Goal: Task Accomplishment & Management: Manage account settings

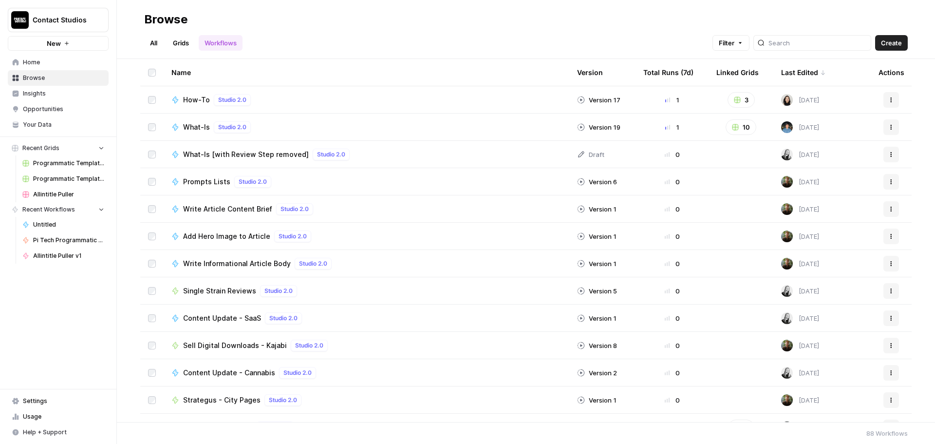
click at [28, 401] on span "Settings" at bounding box center [63, 400] width 81 height 9
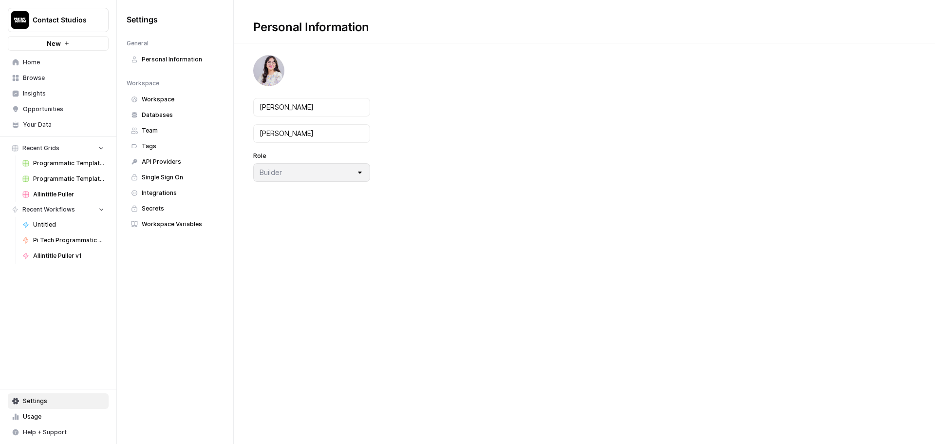
click at [158, 129] on span "Team" at bounding box center [180, 130] width 77 height 9
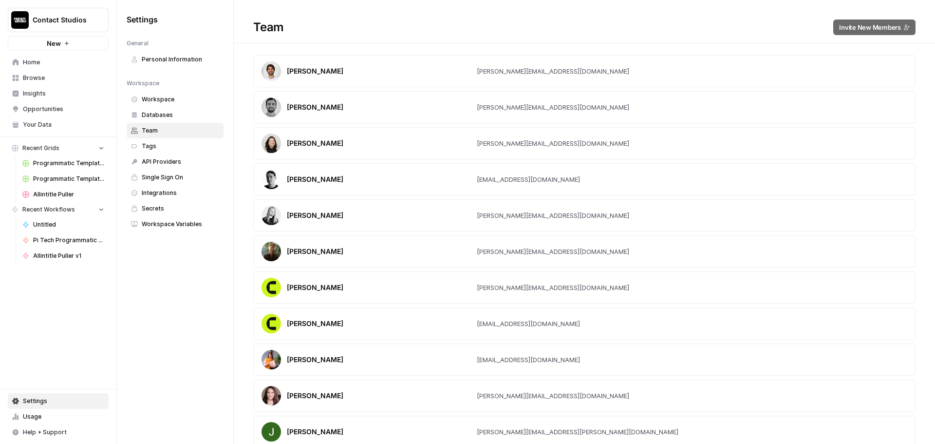
scroll to position [368, 0]
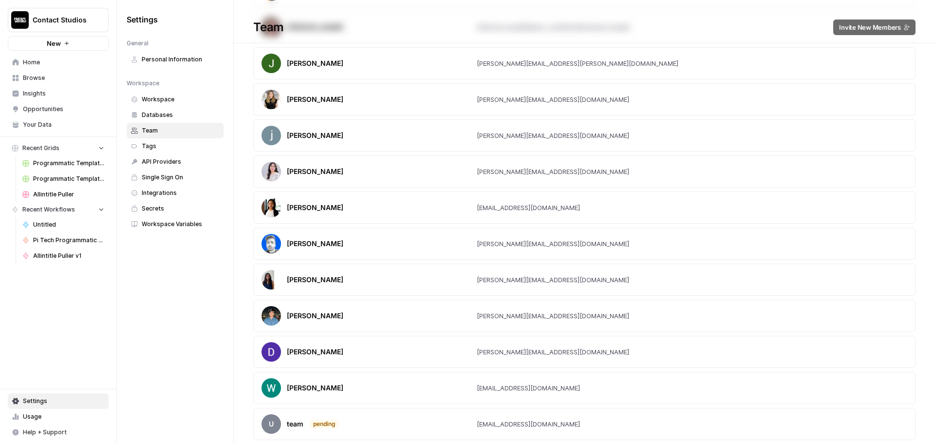
click at [172, 363] on div "Settings General Personal Information Workspace Workspace Databases Team Tags A…" at bounding box center [175, 222] width 116 height 444
click at [488, 351] on div "[PERSON_NAME][EMAIL_ADDRESS][DOMAIN_NAME]" at bounding box center [553, 352] width 152 height 10
click at [507, 351] on div "[PERSON_NAME][EMAIL_ADDRESS][DOMAIN_NAME]" at bounding box center [553, 352] width 152 height 10
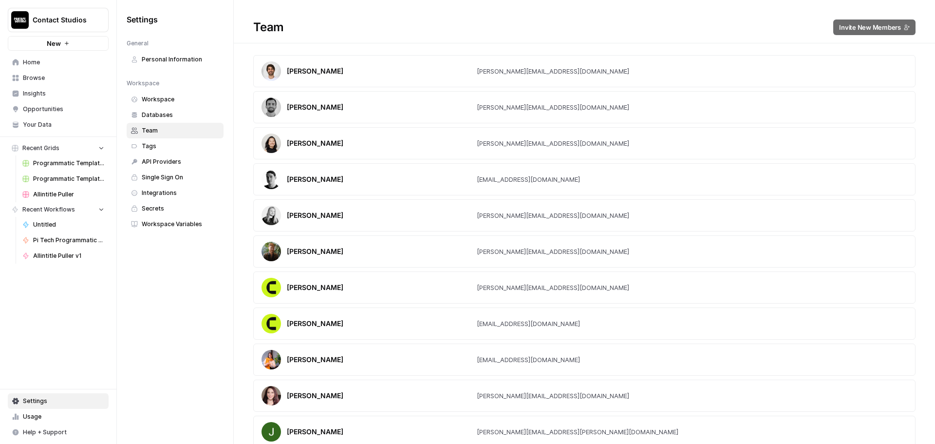
scroll to position [368, 0]
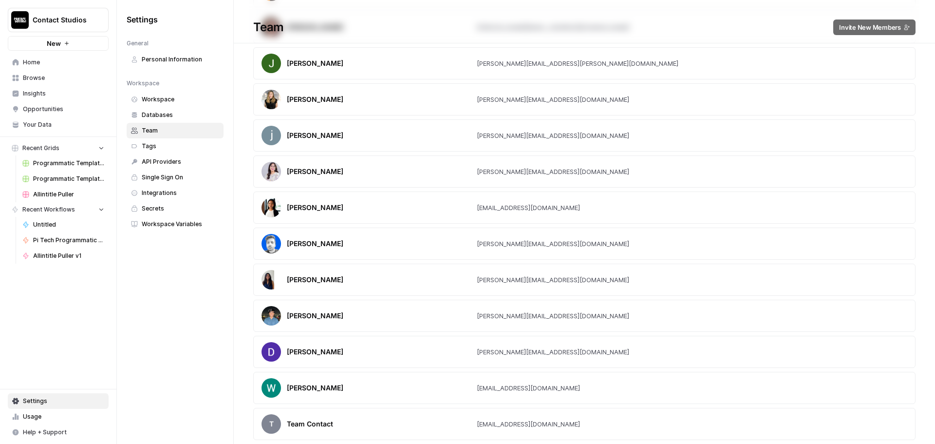
click at [49, 77] on span "Browse" at bounding box center [63, 78] width 81 height 9
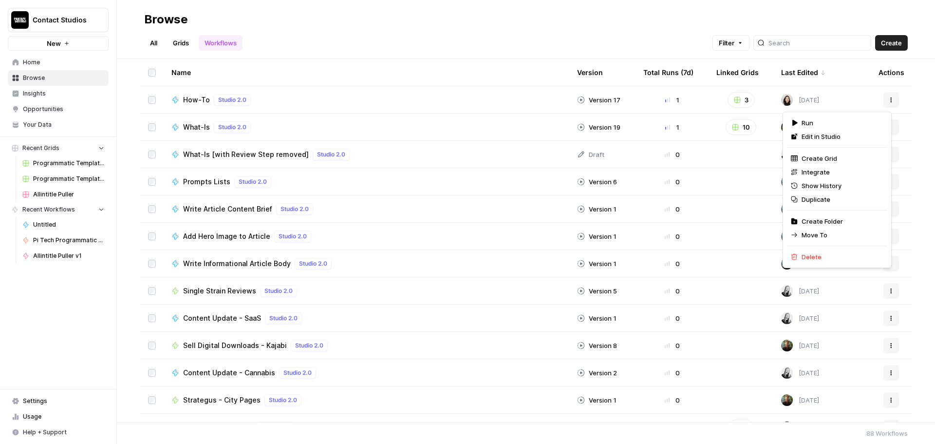
click at [888, 99] on icon "button" at bounding box center [891, 100] width 6 height 6
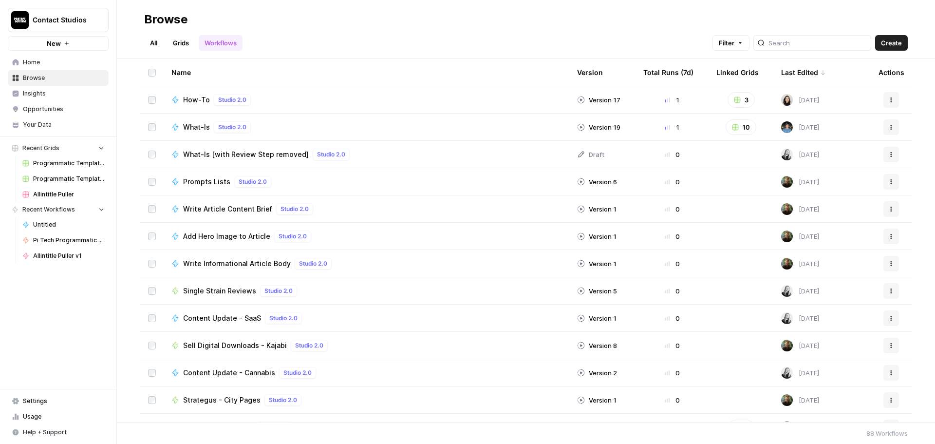
click at [929, 91] on div "Name Version Total Runs (7d) Linked Grids Last Edited Actions How-To Studio 2.0…" at bounding box center [526, 240] width 818 height 363
